Goal: Task Accomplishment & Management: Manage account settings

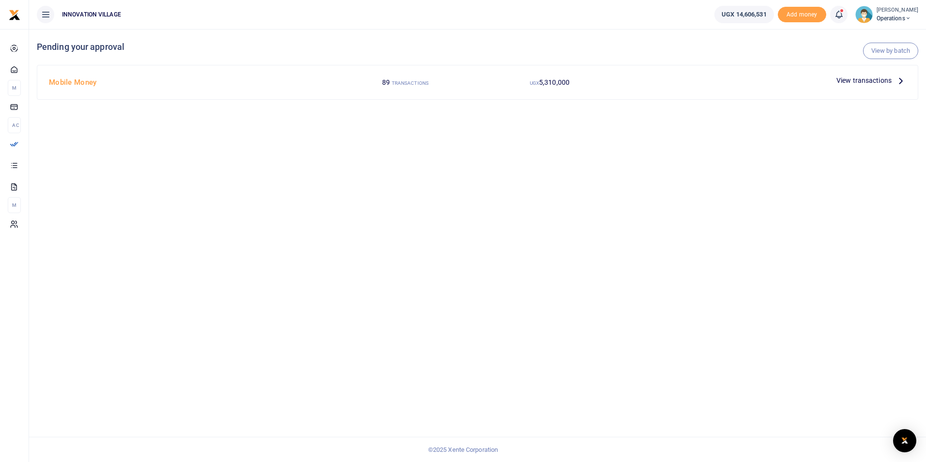
click at [849, 78] on span "View transactions" at bounding box center [863, 80] width 55 height 11
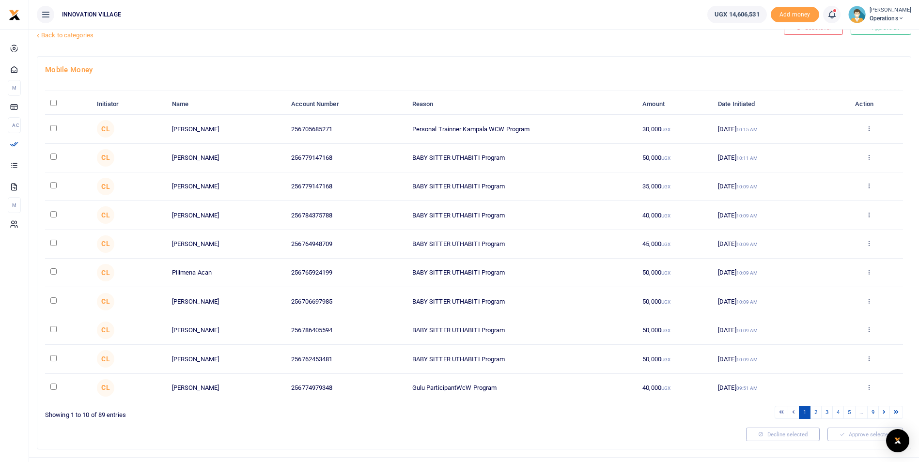
scroll to position [30, 0]
click at [54, 129] on input "checkbox" at bounding box center [53, 127] width 6 height 6
checkbox input "true"
click at [51, 159] on input "checkbox" at bounding box center [53, 156] width 6 height 6
checkbox input "true"
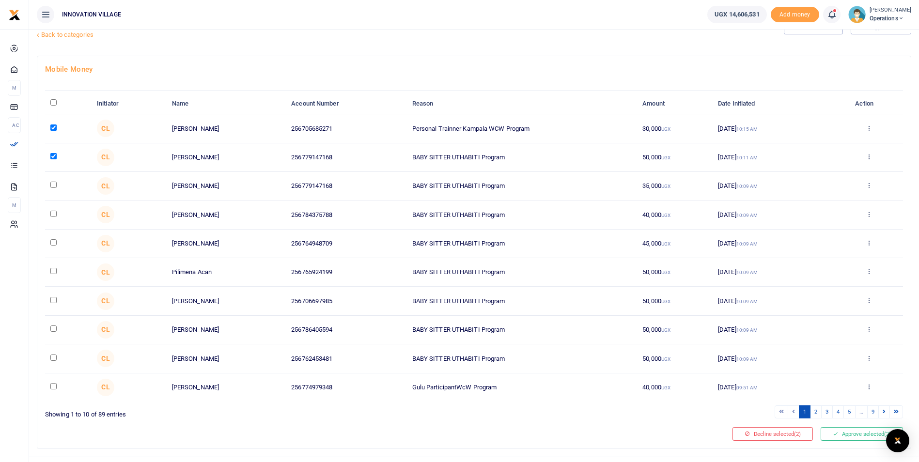
click at [50, 187] on input "checkbox" at bounding box center [53, 185] width 6 height 6
checkbox input "true"
click at [52, 216] on input "checkbox" at bounding box center [53, 214] width 6 height 6
checkbox input "true"
click at [52, 246] on input "checkbox" at bounding box center [53, 242] width 6 height 6
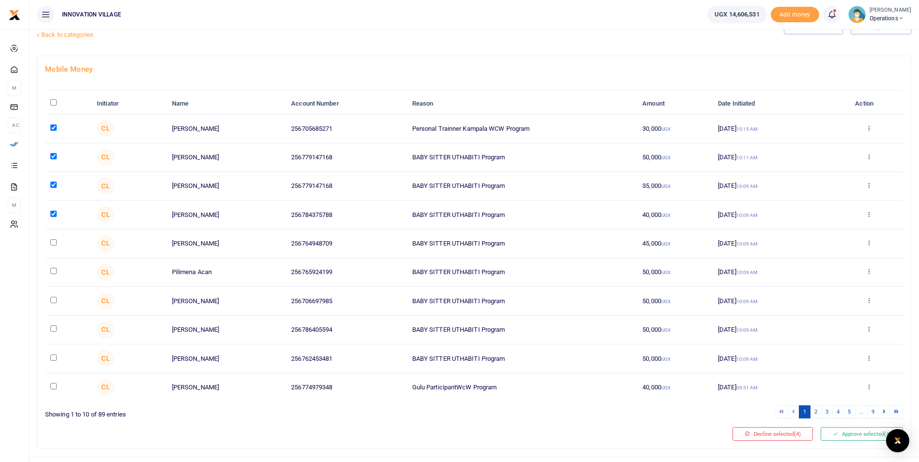
checkbox input "true"
click at [51, 273] on input "checkbox" at bounding box center [53, 271] width 6 height 6
checkbox input "true"
click at [53, 301] on input "checkbox" at bounding box center [53, 300] width 6 height 6
checkbox input "true"
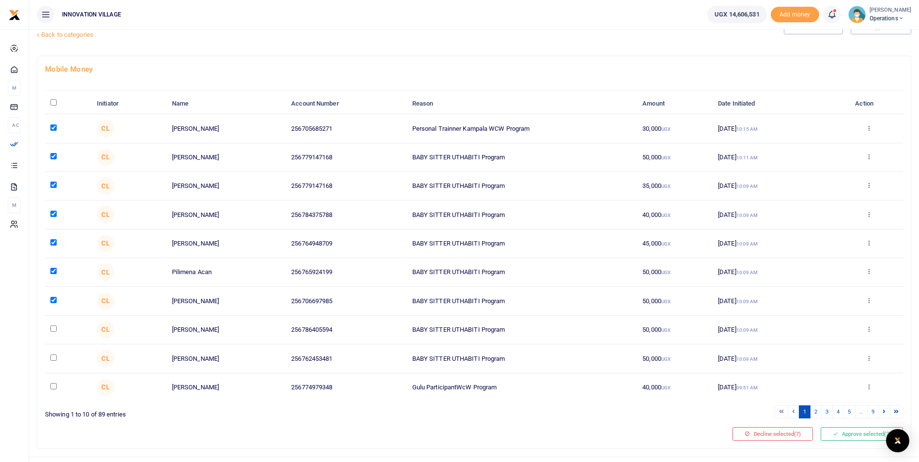
click at [51, 332] on td at bounding box center [68, 330] width 46 height 29
click at [51, 359] on input "checkbox" at bounding box center [53, 358] width 6 height 6
checkbox input "true"
click at [53, 328] on input "checkbox" at bounding box center [53, 328] width 6 height 6
checkbox input "true"
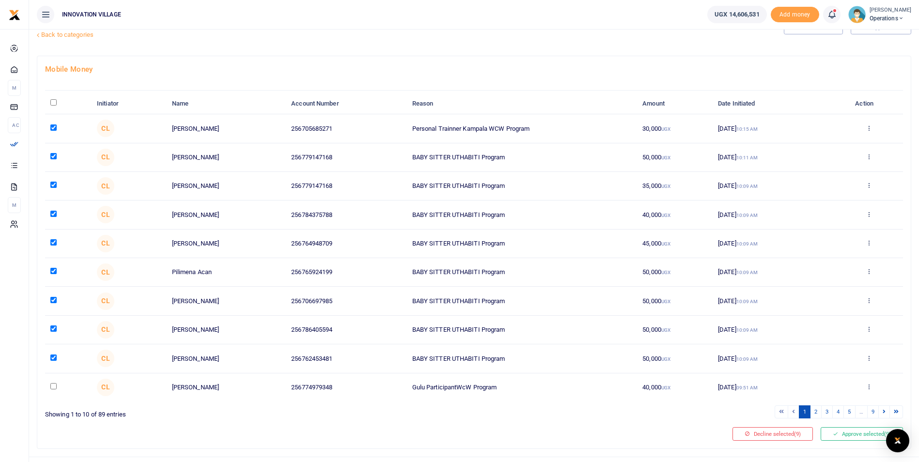
click at [51, 388] on input "checkbox" at bounding box center [53, 386] width 6 height 6
checkbox input "true"
click at [816, 411] on link "2" at bounding box center [816, 411] width 12 height 13
click at [53, 126] on input "checkbox" at bounding box center [53, 127] width 6 height 6
checkbox input "true"
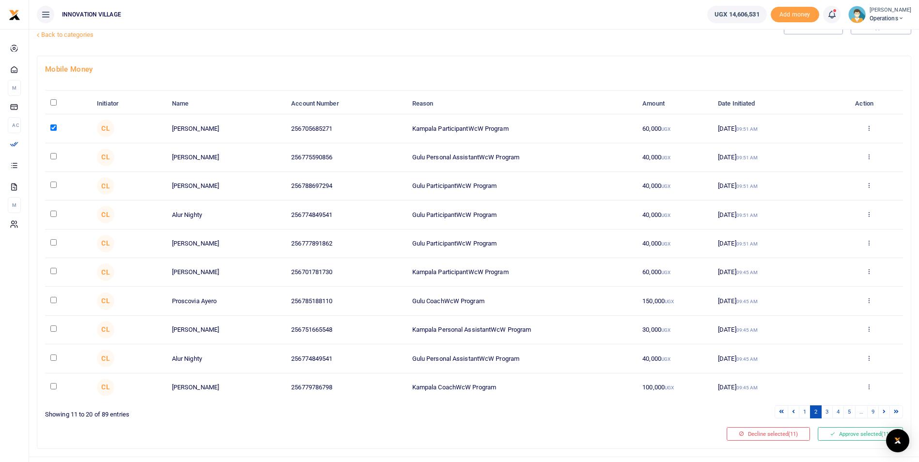
click at [54, 162] on td at bounding box center [68, 157] width 46 height 29
click at [53, 157] on input "checkbox" at bounding box center [53, 156] width 6 height 6
checkbox input "true"
click at [51, 185] on input "checkbox" at bounding box center [53, 185] width 6 height 6
checkbox input "true"
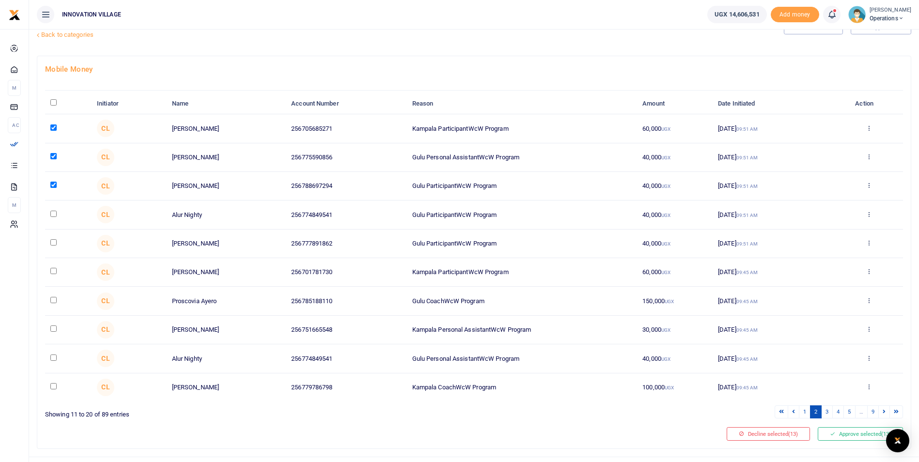
click at [53, 216] on input "checkbox" at bounding box center [53, 214] width 6 height 6
checkbox input "true"
click at [53, 244] on input "checkbox" at bounding box center [53, 242] width 6 height 6
checkbox input "true"
click at [53, 271] on input "checkbox" at bounding box center [53, 271] width 6 height 6
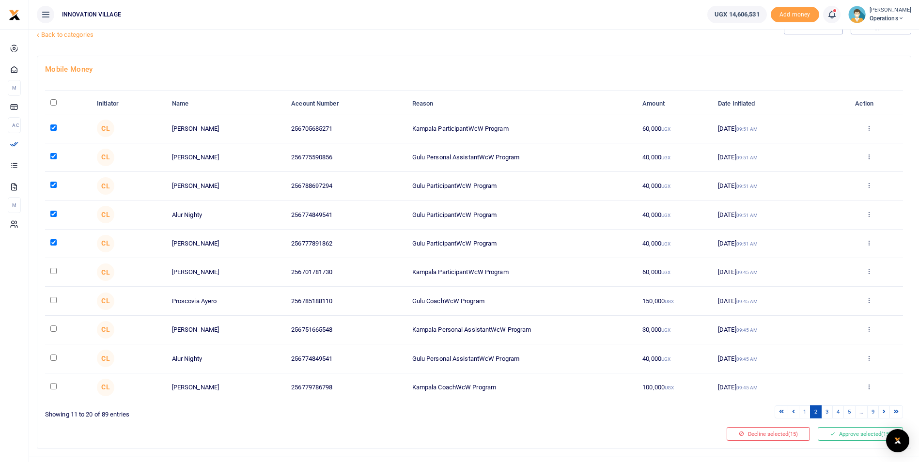
checkbox input "true"
click at [51, 305] on td at bounding box center [68, 301] width 46 height 29
click at [51, 302] on input "checkbox" at bounding box center [53, 300] width 6 height 6
checkbox input "true"
click at [55, 329] on input "checkbox" at bounding box center [53, 328] width 6 height 6
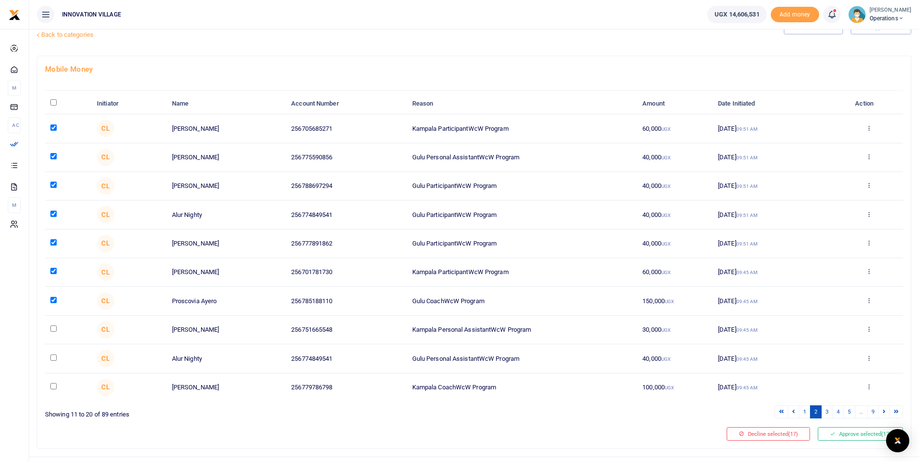
checkbox input "true"
click at [53, 358] on input "checkbox" at bounding box center [53, 358] width 6 height 6
checkbox input "true"
click at [53, 386] on input "checkbox" at bounding box center [53, 386] width 6 height 6
checkbox input "true"
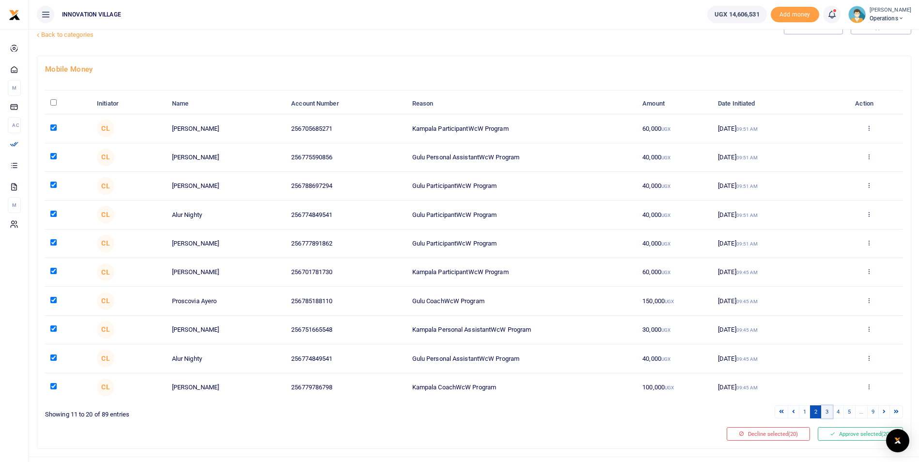
click at [826, 411] on link "3" at bounding box center [827, 411] width 12 height 13
click at [54, 125] on input "checkbox" at bounding box center [53, 127] width 6 height 6
checkbox input "true"
click at [53, 158] on input "checkbox" at bounding box center [53, 156] width 6 height 6
checkbox input "true"
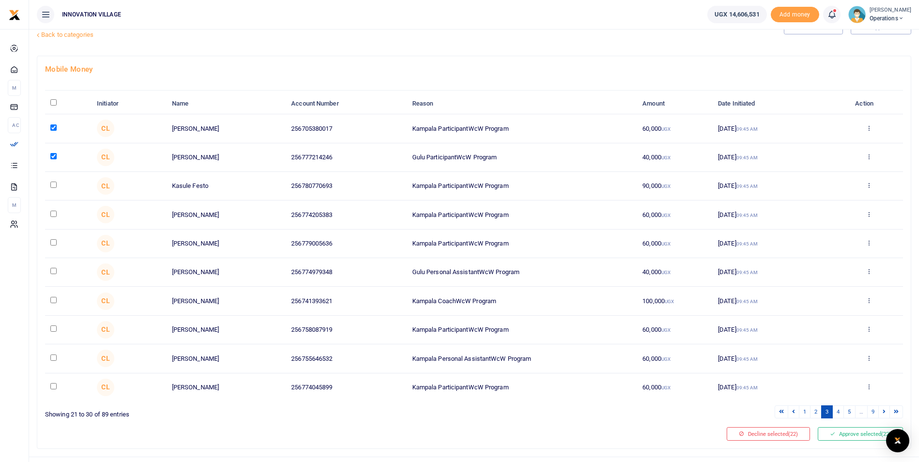
click at [53, 184] on input "checkbox" at bounding box center [53, 185] width 6 height 6
checkbox input "true"
click at [54, 214] on input "checkbox" at bounding box center [53, 214] width 6 height 6
checkbox input "true"
click at [52, 244] on input "checkbox" at bounding box center [53, 242] width 6 height 6
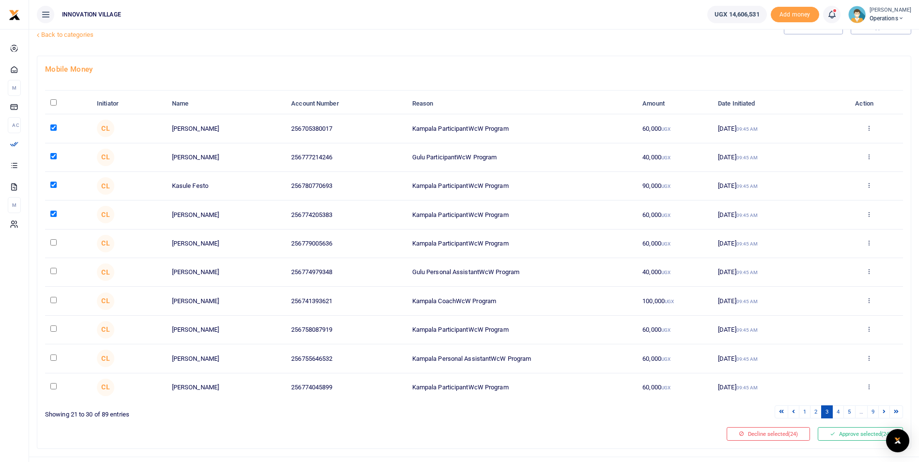
checkbox input "true"
click at [53, 272] on input "checkbox" at bounding box center [53, 271] width 6 height 6
checkbox input "true"
click at [56, 300] on input "checkbox" at bounding box center [53, 300] width 6 height 6
checkbox input "true"
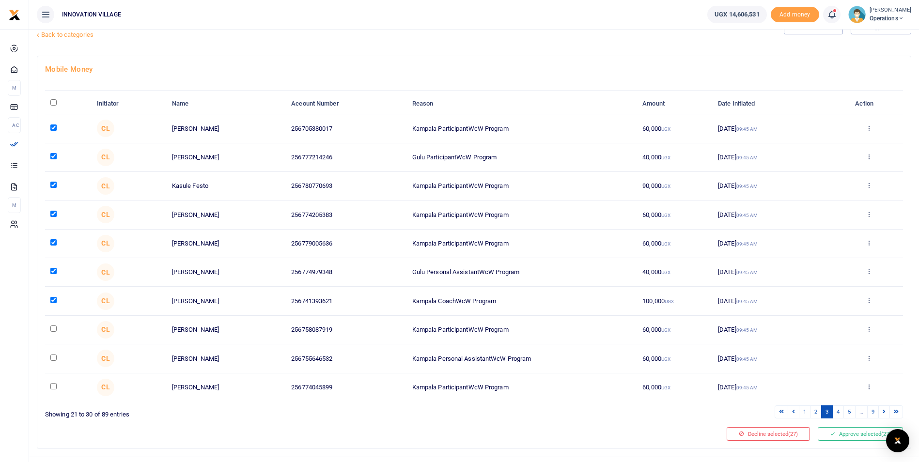
click at [55, 333] on td at bounding box center [68, 330] width 46 height 29
click at [54, 328] on input "checkbox" at bounding box center [53, 328] width 6 height 6
checkbox input "true"
click at [54, 357] on input "checkbox" at bounding box center [53, 358] width 6 height 6
checkbox input "true"
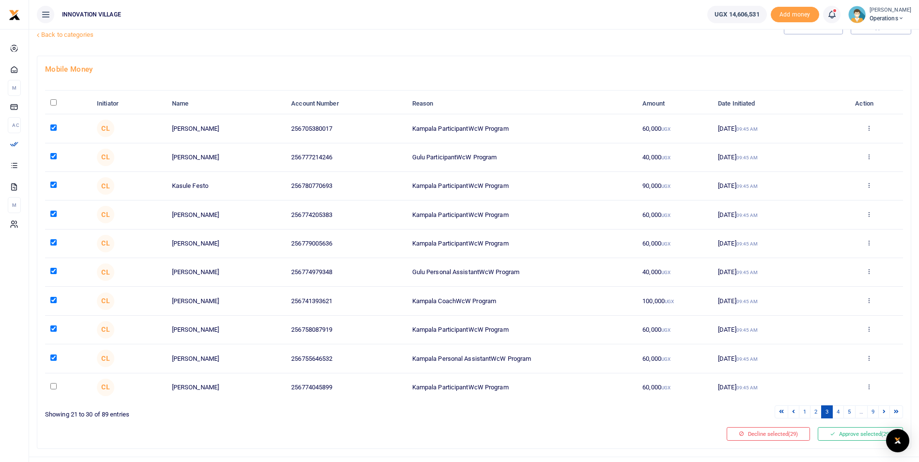
click at [53, 391] on td at bounding box center [68, 387] width 46 height 28
click at [54, 387] on input "checkbox" at bounding box center [53, 386] width 6 height 6
checkbox input "true"
click at [838, 412] on link "4" at bounding box center [838, 411] width 12 height 13
click at [53, 129] on input "checkbox" at bounding box center [53, 127] width 6 height 6
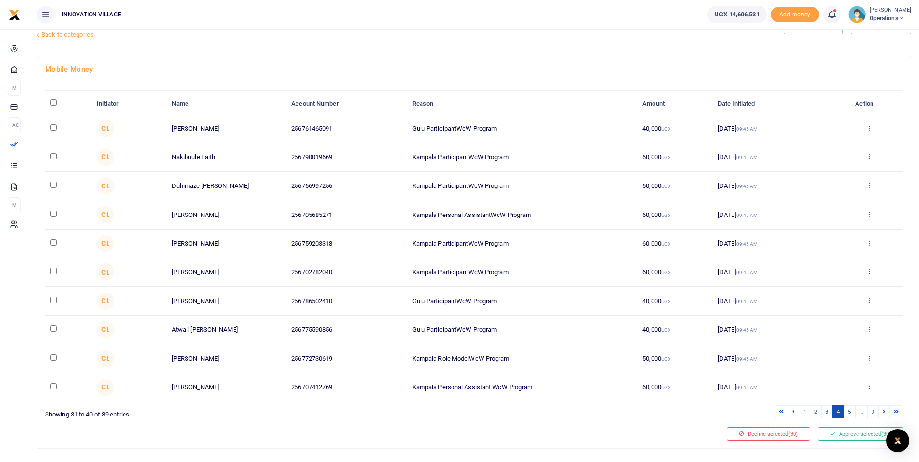
checkbox input "true"
click at [53, 157] on input "checkbox" at bounding box center [53, 156] width 6 height 6
checkbox input "true"
click at [53, 184] on input "checkbox" at bounding box center [53, 185] width 6 height 6
checkbox input "true"
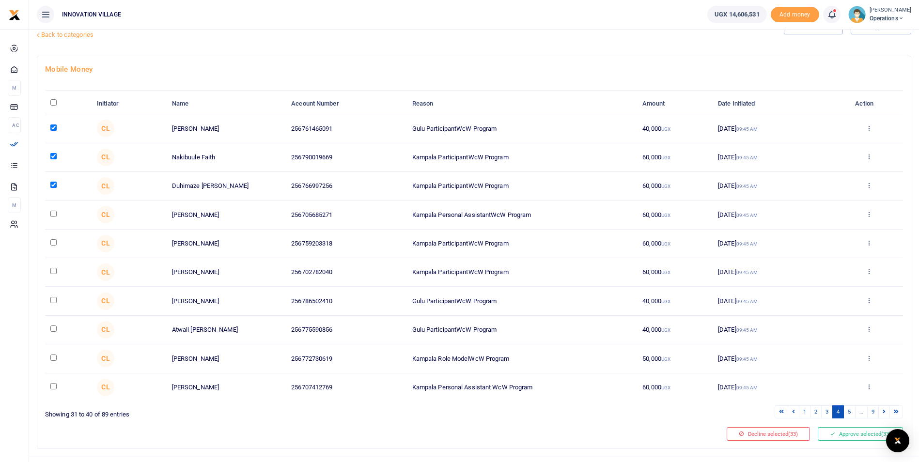
click at [53, 215] on input "checkbox" at bounding box center [53, 214] width 6 height 6
checkbox input "true"
click at [55, 242] on input "checkbox" at bounding box center [53, 242] width 6 height 6
checkbox input "true"
click at [51, 273] on input "checkbox" at bounding box center [53, 271] width 6 height 6
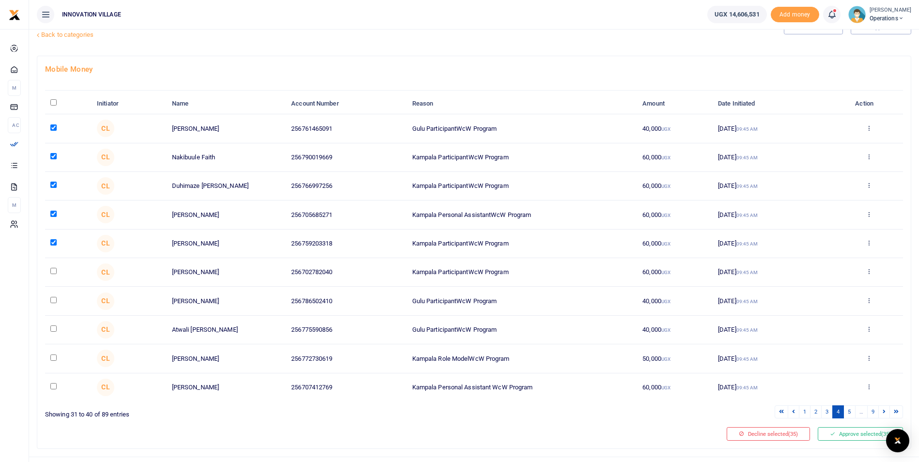
checkbox input "true"
click at [56, 300] on input "checkbox" at bounding box center [53, 300] width 6 height 6
checkbox input "true"
click at [54, 331] on input "checkbox" at bounding box center [53, 328] width 6 height 6
checkbox input "true"
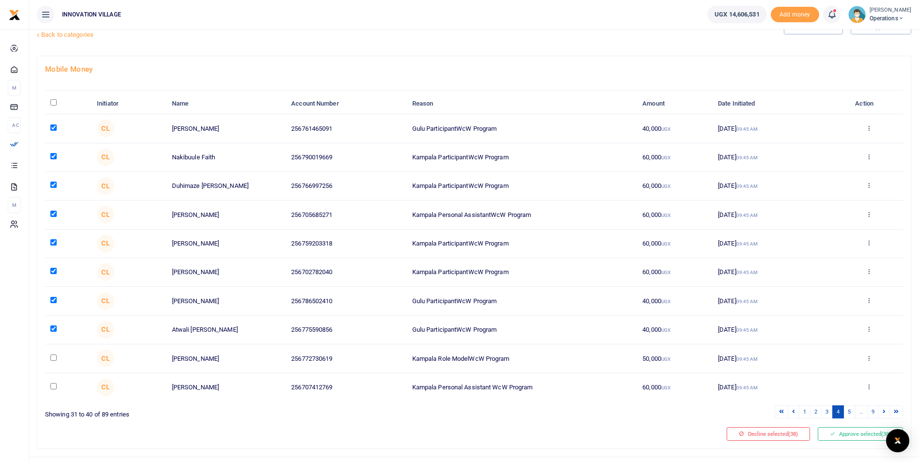
click at [54, 356] on input "checkbox" at bounding box center [53, 358] width 6 height 6
checkbox input "true"
click at [52, 388] on input "checkbox" at bounding box center [53, 386] width 6 height 6
checkbox input "true"
click at [849, 410] on link "5" at bounding box center [849, 411] width 12 height 13
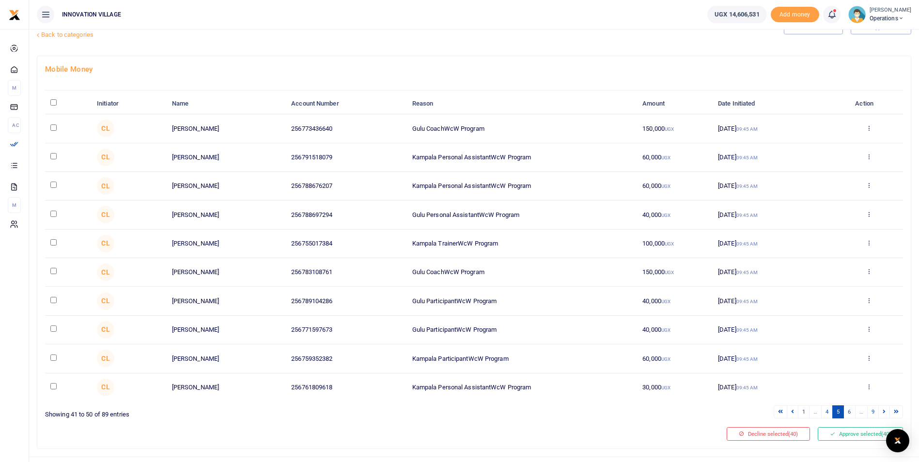
click at [53, 127] on input "checkbox" at bounding box center [53, 127] width 6 height 6
checkbox input "true"
click at [54, 157] on input "checkbox" at bounding box center [53, 156] width 6 height 6
checkbox input "true"
click at [51, 186] on input "checkbox" at bounding box center [53, 185] width 6 height 6
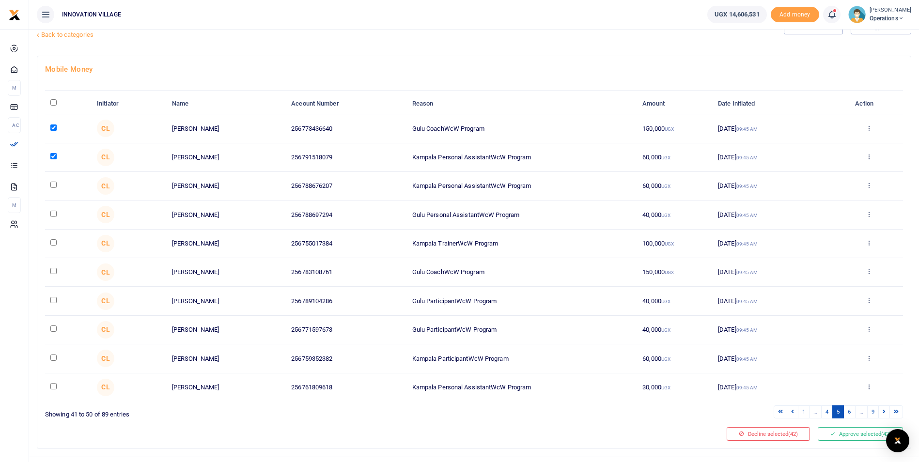
checkbox input "true"
click at [52, 213] on input "checkbox" at bounding box center [53, 214] width 6 height 6
checkbox input "true"
click at [53, 243] on input "checkbox" at bounding box center [53, 242] width 6 height 6
checkbox input "true"
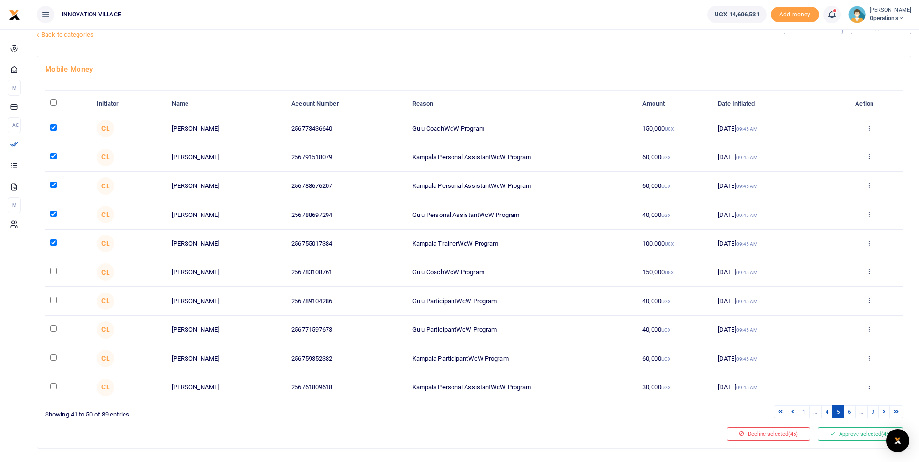
click at [54, 273] on input "checkbox" at bounding box center [53, 271] width 6 height 6
checkbox input "true"
click at [54, 305] on td at bounding box center [68, 301] width 46 height 29
click at [56, 302] on input "checkbox" at bounding box center [53, 300] width 6 height 6
checkbox input "true"
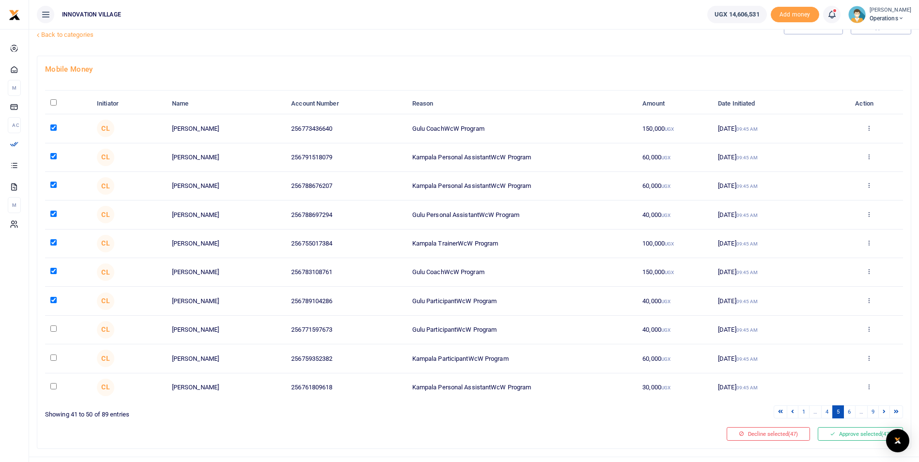
click at [52, 325] on input "checkbox" at bounding box center [53, 328] width 6 height 6
checkbox input "true"
click at [52, 355] on input "checkbox" at bounding box center [53, 358] width 6 height 6
checkbox input "true"
click at [52, 385] on input "checkbox" at bounding box center [53, 386] width 6 height 6
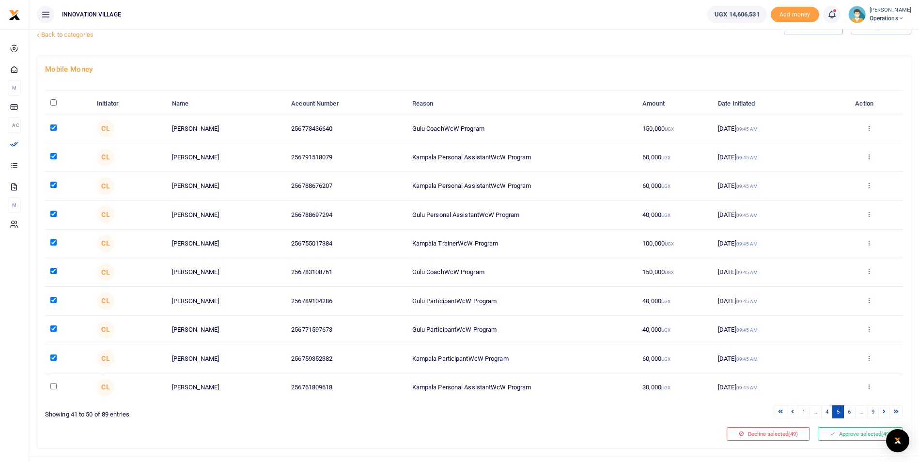
checkbox input "true"
click at [851, 411] on link "6" at bounding box center [849, 411] width 12 height 13
click at [54, 127] on input "checkbox" at bounding box center [53, 127] width 6 height 6
checkbox input "true"
click at [54, 156] on input "checkbox" at bounding box center [53, 156] width 6 height 6
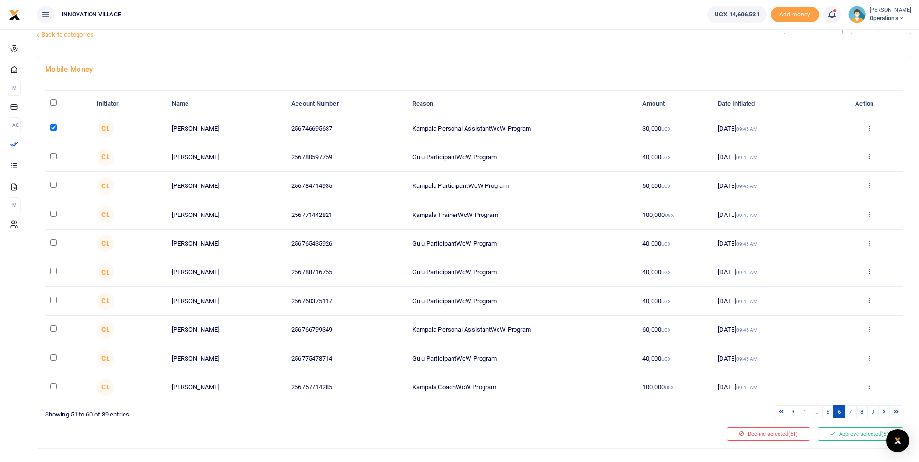
checkbox input "true"
click at [53, 187] on input "checkbox" at bounding box center [53, 185] width 6 height 6
checkbox input "true"
click at [51, 212] on input "checkbox" at bounding box center [53, 214] width 6 height 6
checkbox input "true"
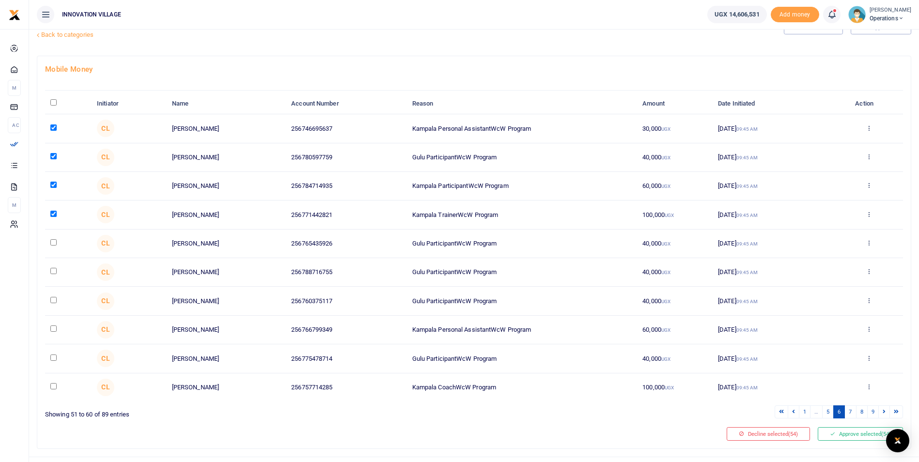
click at [54, 243] on input "checkbox" at bounding box center [53, 242] width 6 height 6
checkbox input "true"
click at [55, 270] on input "checkbox" at bounding box center [53, 271] width 6 height 6
checkbox input "true"
click at [54, 299] on input "checkbox" at bounding box center [53, 300] width 6 height 6
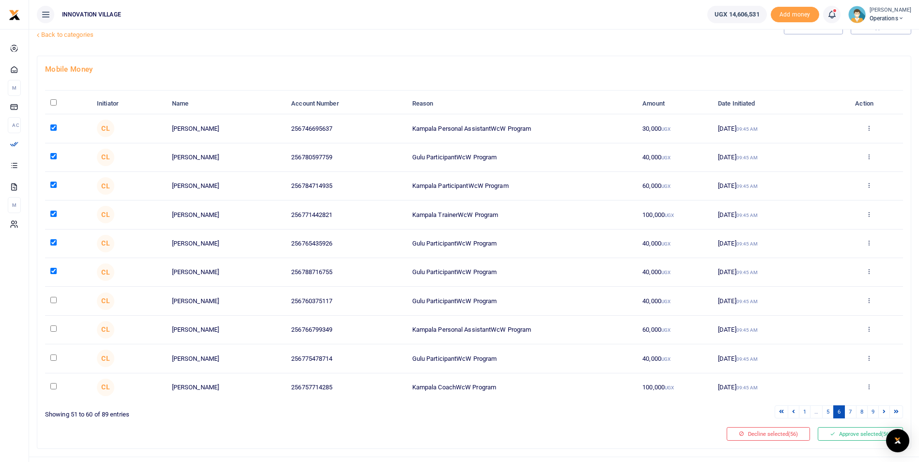
checkbox input "true"
click at [53, 329] on input "checkbox" at bounding box center [53, 328] width 6 height 6
checkbox input "true"
click at [54, 359] on input "checkbox" at bounding box center [53, 358] width 6 height 6
checkbox input "true"
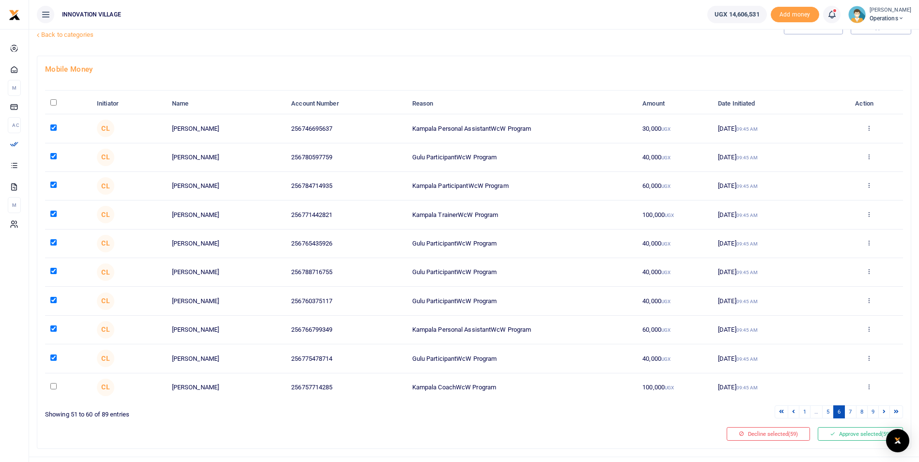
click at [55, 387] on input "checkbox" at bounding box center [53, 386] width 6 height 6
checkbox input "true"
click at [850, 413] on link "7" at bounding box center [850, 411] width 12 height 13
click at [53, 127] on input "checkbox" at bounding box center [53, 127] width 6 height 6
checkbox input "true"
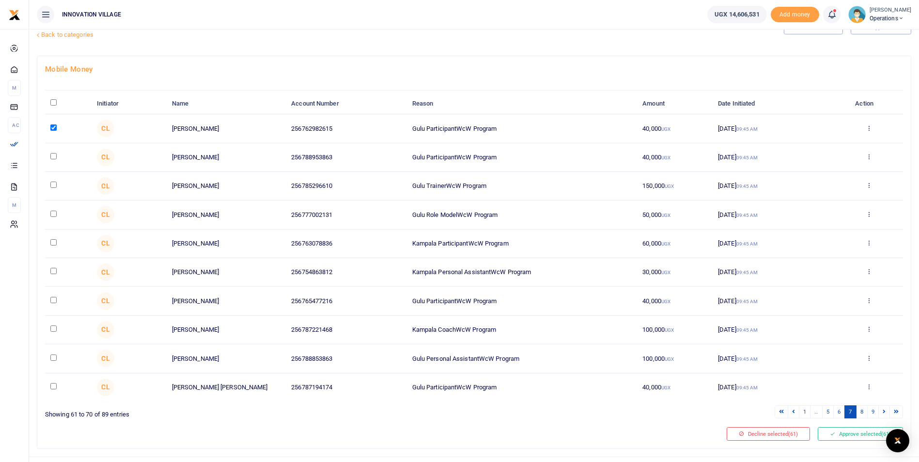
click at [55, 158] on input "checkbox" at bounding box center [53, 156] width 6 height 6
checkbox input "true"
click at [52, 182] on input "checkbox" at bounding box center [53, 185] width 6 height 6
checkbox input "true"
click at [53, 213] on input "checkbox" at bounding box center [53, 214] width 6 height 6
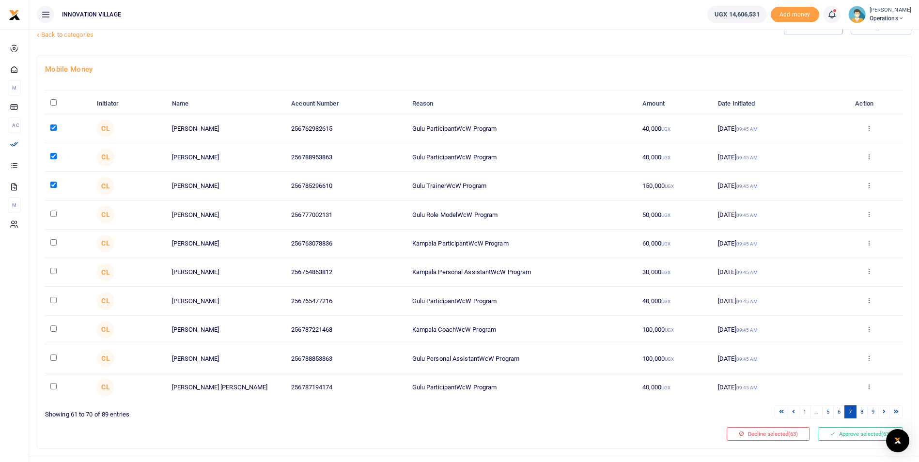
checkbox input "true"
click at [56, 244] on input "checkbox" at bounding box center [53, 242] width 6 height 6
checkbox input "true"
click at [55, 273] on input "checkbox" at bounding box center [53, 271] width 6 height 6
checkbox input "true"
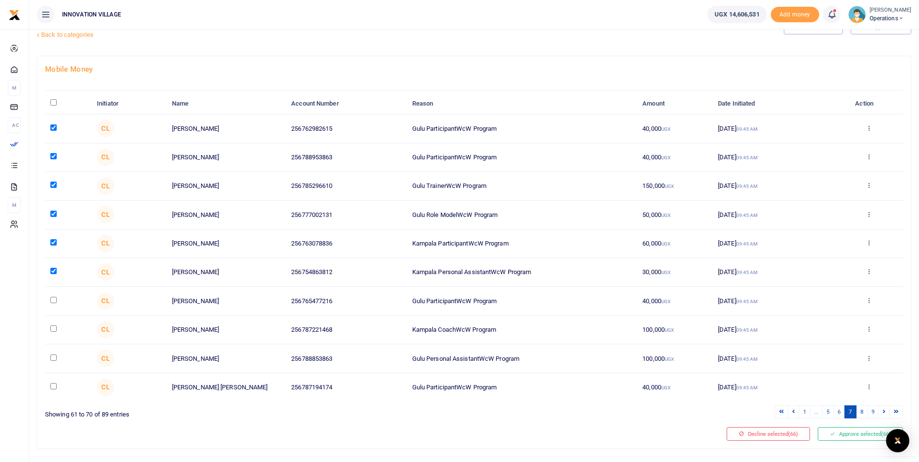
click at [54, 298] on input "checkbox" at bounding box center [53, 300] width 6 height 6
checkbox input "true"
click at [53, 326] on input "checkbox" at bounding box center [53, 328] width 6 height 6
checkbox input "true"
click at [52, 357] on input "checkbox" at bounding box center [53, 358] width 6 height 6
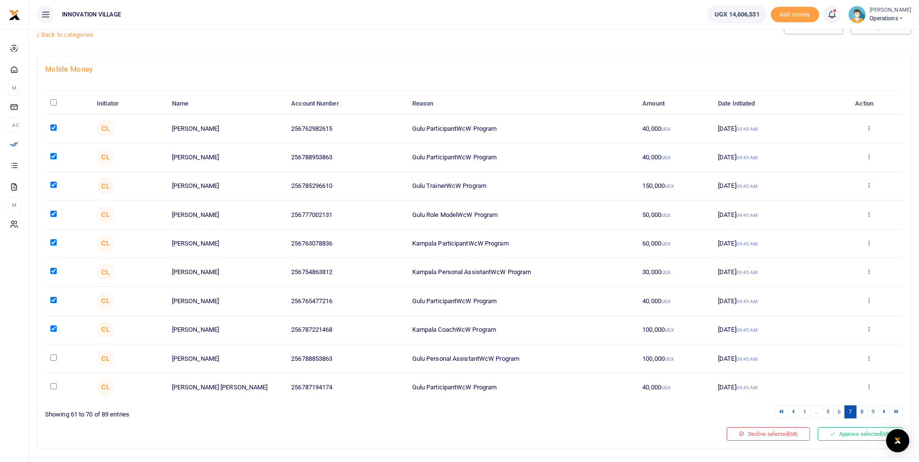
checkbox input "true"
click at [50, 384] on td at bounding box center [68, 387] width 46 height 28
click at [55, 387] on input "checkbox" at bounding box center [53, 386] width 6 height 6
checkbox input "true"
click at [861, 412] on link "8" at bounding box center [862, 411] width 12 height 13
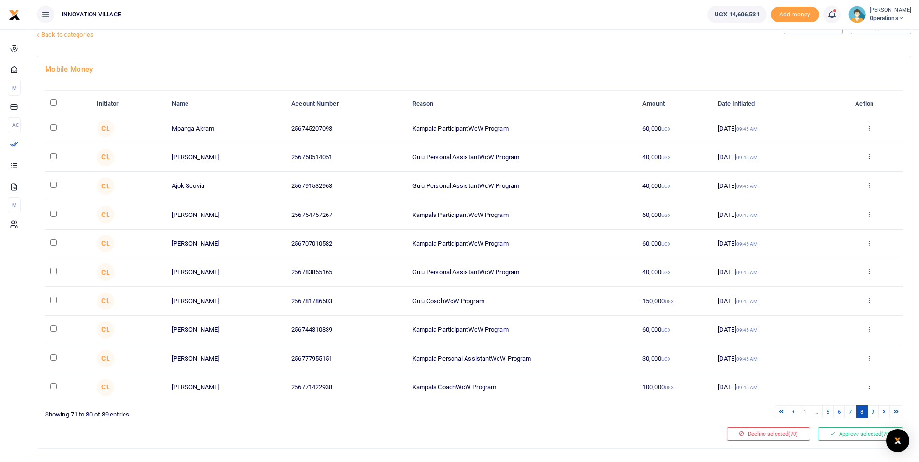
click at [53, 129] on input "checkbox" at bounding box center [53, 127] width 6 height 6
checkbox input "true"
click at [53, 156] on input "checkbox" at bounding box center [53, 156] width 6 height 6
checkbox input "true"
click at [53, 184] on input "checkbox" at bounding box center [53, 185] width 6 height 6
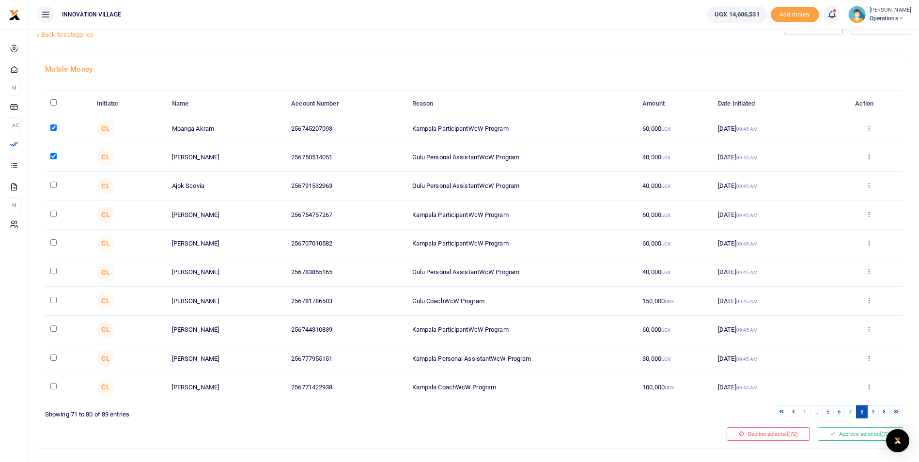
checkbox input "true"
click at [55, 214] on input "checkbox" at bounding box center [53, 214] width 6 height 6
checkbox input "true"
click at [52, 244] on input "checkbox" at bounding box center [53, 242] width 6 height 6
checkbox input "true"
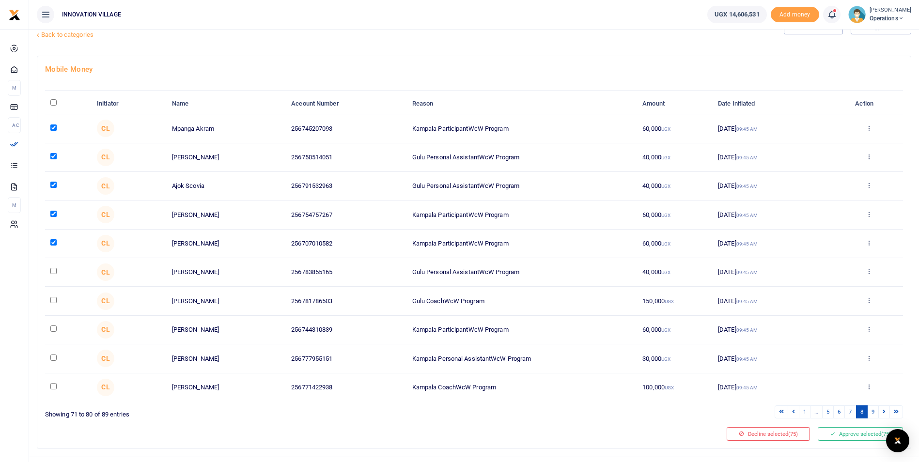
click at [56, 271] on input "checkbox" at bounding box center [53, 271] width 6 height 6
checkbox input "true"
click at [54, 302] on input "checkbox" at bounding box center [53, 300] width 6 height 6
checkbox input "true"
click at [55, 327] on input "checkbox" at bounding box center [53, 328] width 6 height 6
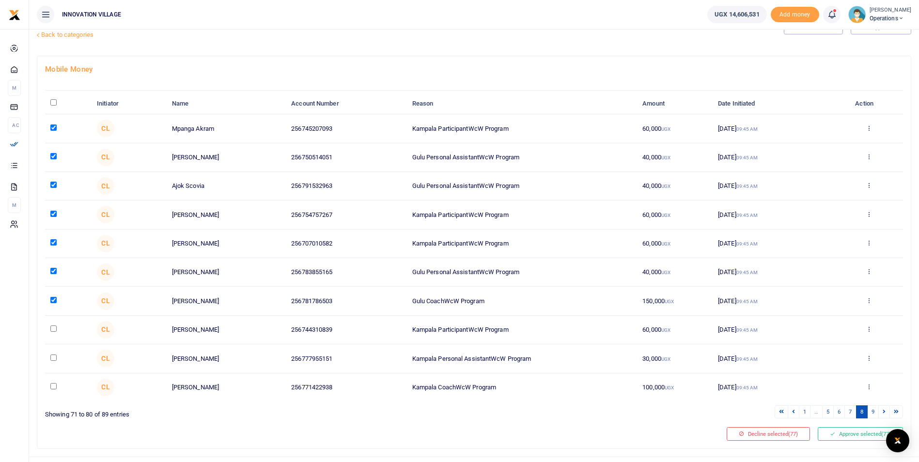
checkbox input "true"
click at [51, 357] on input "checkbox" at bounding box center [53, 358] width 6 height 6
checkbox input "true"
click at [55, 386] on input "checkbox" at bounding box center [53, 386] width 6 height 6
checkbox input "true"
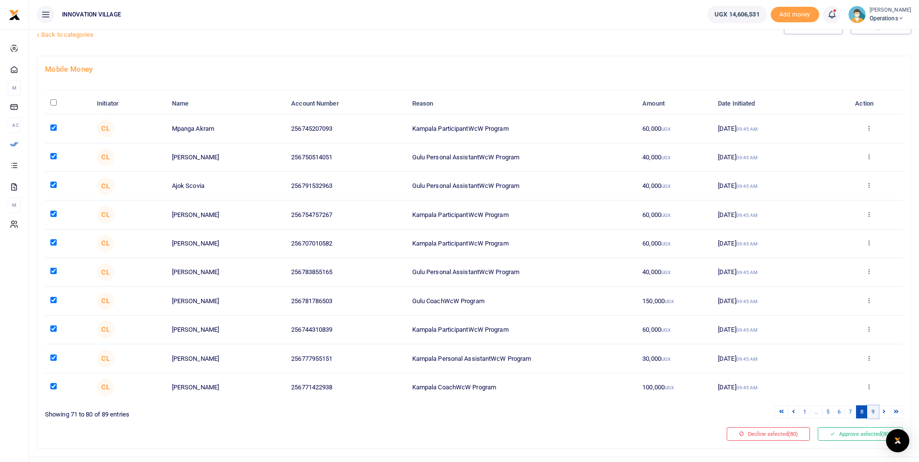
click at [873, 411] on link "9" at bounding box center [873, 411] width 12 height 13
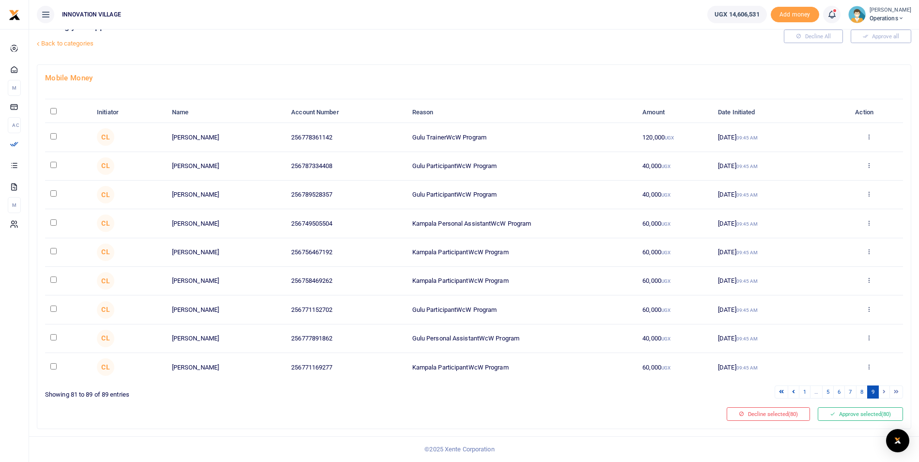
click at [54, 139] on input "checkbox" at bounding box center [53, 136] width 6 height 6
checkbox input "true"
click at [54, 169] on td at bounding box center [68, 166] width 46 height 29
click at [53, 166] on input "checkbox" at bounding box center [53, 165] width 6 height 6
checkbox input "true"
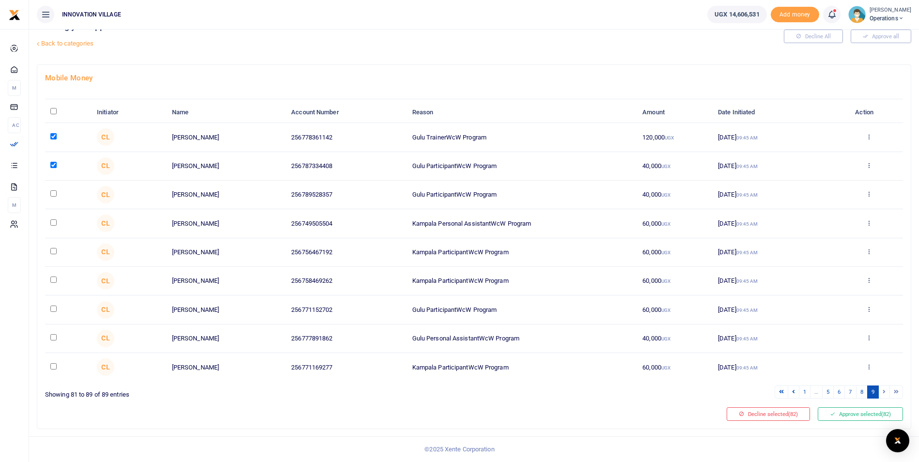
click at [52, 197] on input "checkbox" at bounding box center [53, 193] width 6 height 6
checkbox input "true"
click at [57, 224] on input "checkbox" at bounding box center [53, 222] width 6 height 6
checkbox input "true"
click at [53, 254] on input "checkbox" at bounding box center [53, 251] width 6 height 6
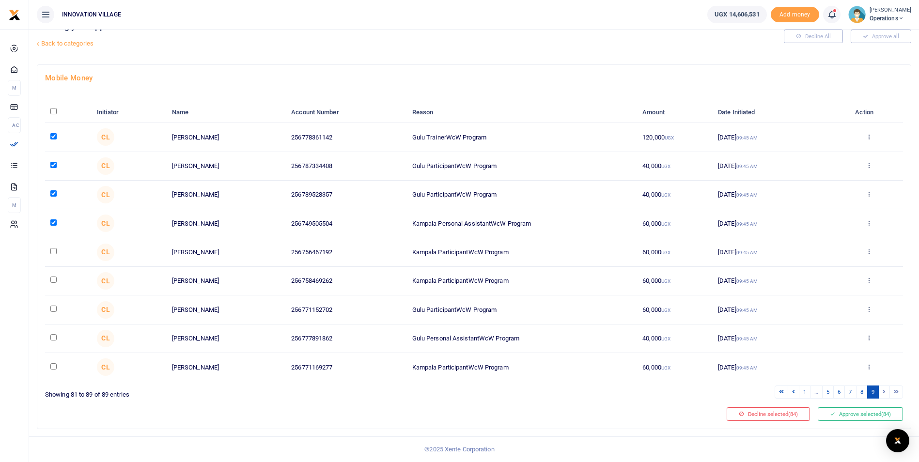
checkbox input "true"
click at [52, 280] on input "checkbox" at bounding box center [53, 280] width 6 height 6
checkbox input "true"
click at [56, 310] on input "checkbox" at bounding box center [53, 309] width 6 height 6
checkbox input "true"
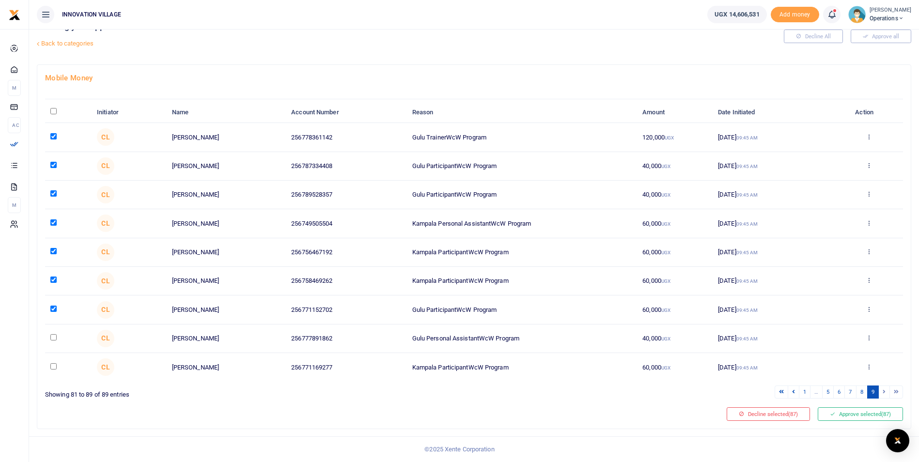
click at [55, 340] on input "checkbox" at bounding box center [53, 337] width 6 height 6
checkbox input "true"
click at [55, 367] on input "checkbox" at bounding box center [53, 366] width 6 height 6
checkbox input "true"
click at [848, 413] on button "Approve selected (89)" at bounding box center [860, 414] width 85 height 14
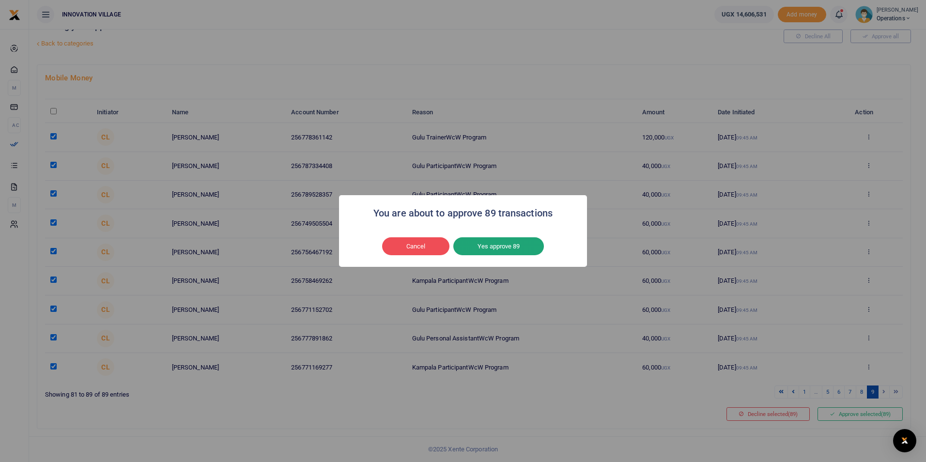
click at [497, 246] on button "Yes approve 89" at bounding box center [498, 246] width 91 height 18
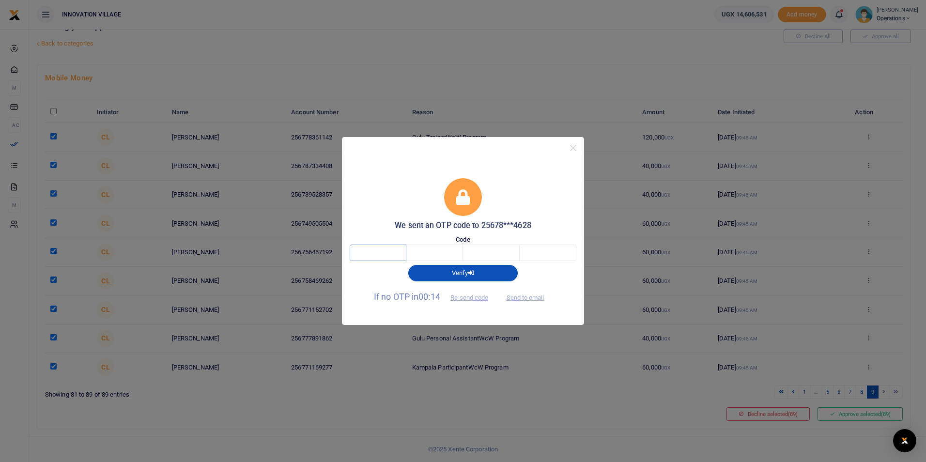
click at [393, 246] on input "text" at bounding box center [378, 253] width 57 height 16
type input "2"
type input "6"
type input "4"
type input "8"
